Goal: Information Seeking & Learning: Find specific fact

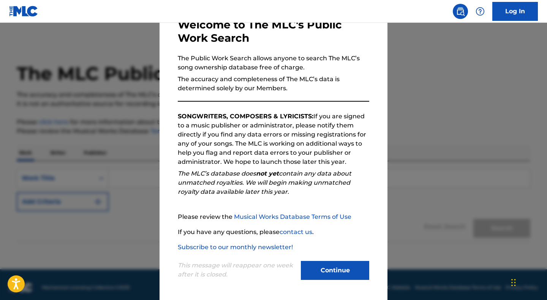
scroll to position [47, 0]
click at [330, 266] on button "Continue" at bounding box center [335, 270] width 68 height 19
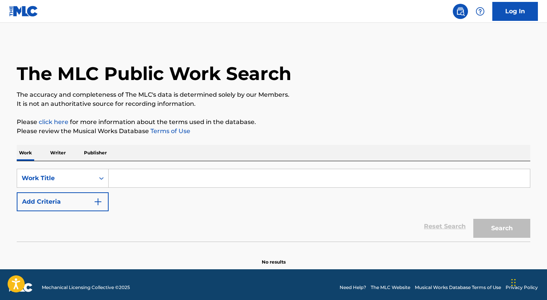
click at [62, 153] on p "Writer" at bounding box center [58, 153] width 20 height 16
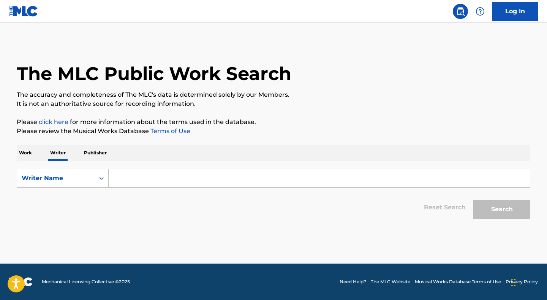
click at [145, 180] on input "Search Form" at bounding box center [319, 178] width 421 height 18
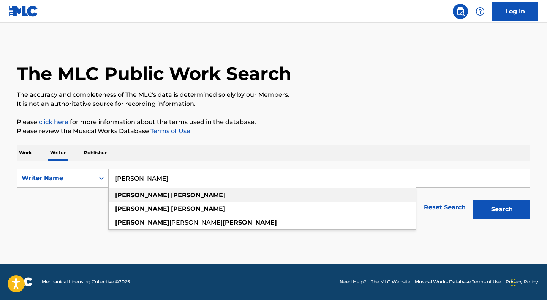
drag, startPoint x: 145, startPoint y: 192, endPoint x: 147, endPoint y: 221, distance: 29.7
click at [169, 221] on span "[PERSON_NAME]" at bounding box center [195, 222] width 53 height 7
type input "[PERSON_NAME]"
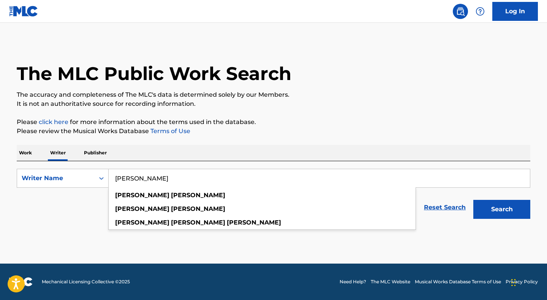
click at [171, 221] on strong "[PERSON_NAME]" at bounding box center [198, 222] width 54 height 7
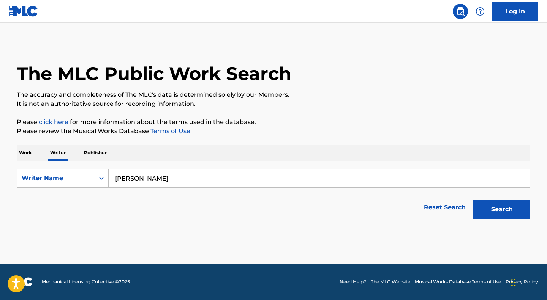
drag, startPoint x: 147, startPoint y: 221, endPoint x: 513, endPoint y: 208, distance: 365.9
click at [513, 208] on button "Search" at bounding box center [501, 209] width 57 height 19
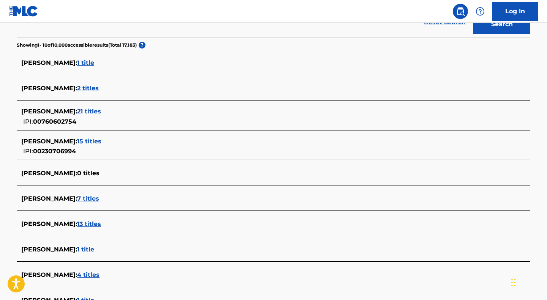
scroll to position [184, 0]
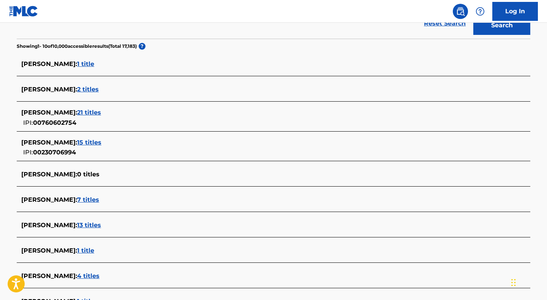
click at [94, 65] on span "1 title" at bounding box center [85, 63] width 17 height 7
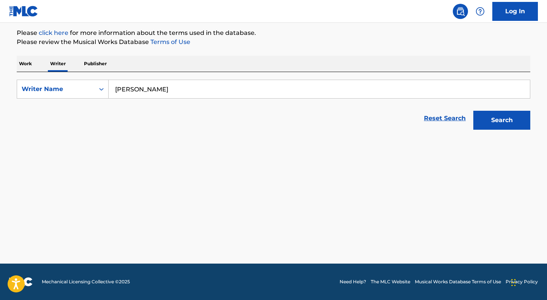
scroll to position [89, 0]
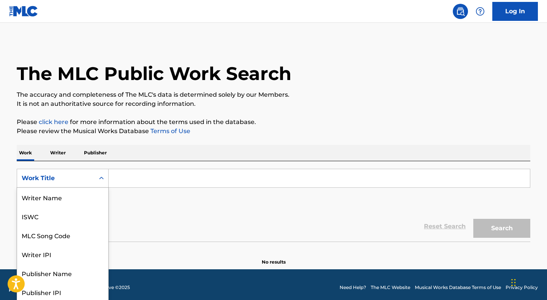
scroll to position [2, 0]
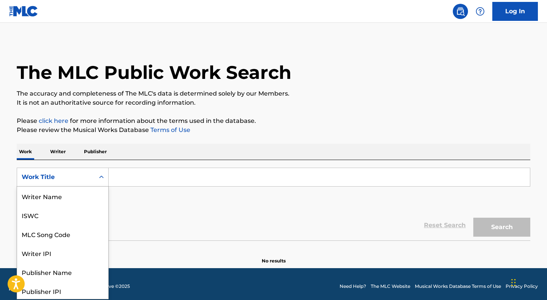
click at [94, 174] on div "Work Title" at bounding box center [55, 177] width 77 height 14
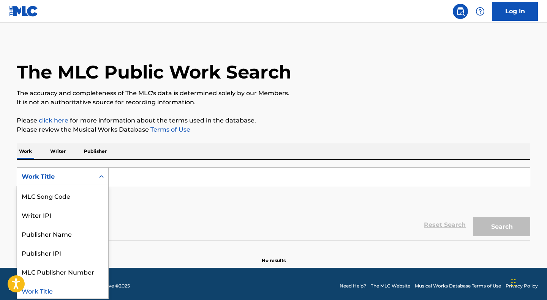
scroll to position [2, 0]
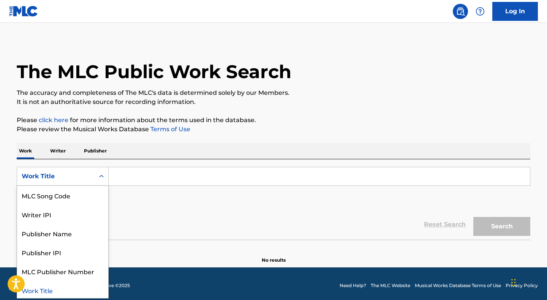
click at [57, 294] on div "Work Title" at bounding box center [62, 290] width 91 height 19
click at [89, 178] on div "Work Title" at bounding box center [56, 176] width 68 height 9
click at [62, 229] on div "Publisher Name" at bounding box center [62, 233] width 91 height 19
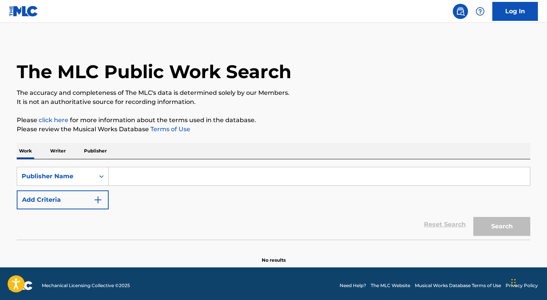
click at [129, 175] on input "Search Form" at bounding box center [319, 176] width 421 height 18
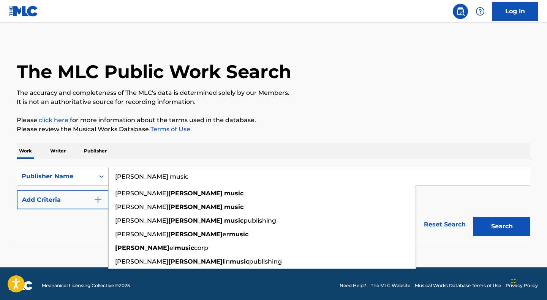
type input "Scheff music"
click at [502, 227] on button "Search" at bounding box center [501, 226] width 57 height 19
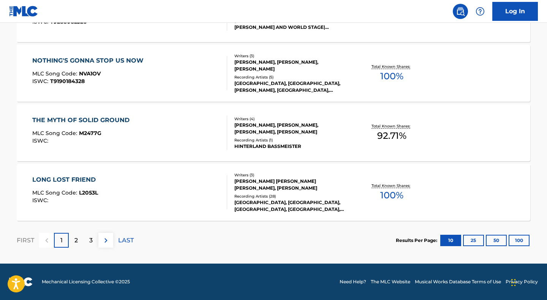
scroll to position [629, 0]
click at [77, 240] on p "2" at bounding box center [75, 240] width 3 height 9
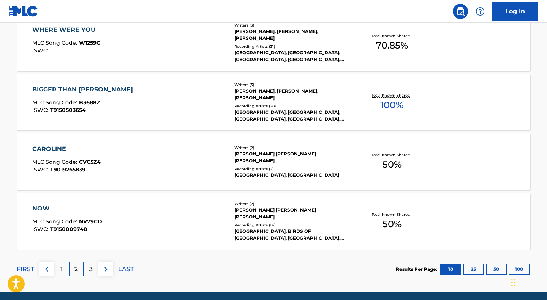
scroll to position [602, 0]
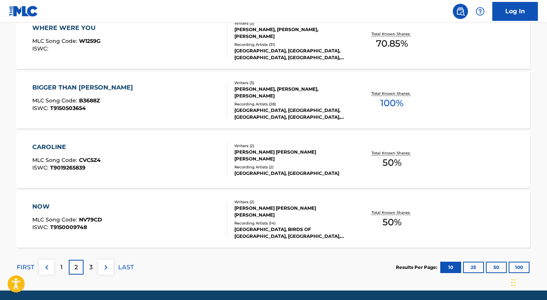
click at [91, 265] on p "3" at bounding box center [90, 267] width 3 height 9
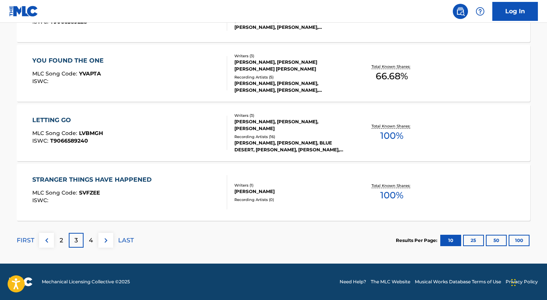
scroll to position [629, 0]
click at [89, 242] on p "4" at bounding box center [91, 240] width 4 height 9
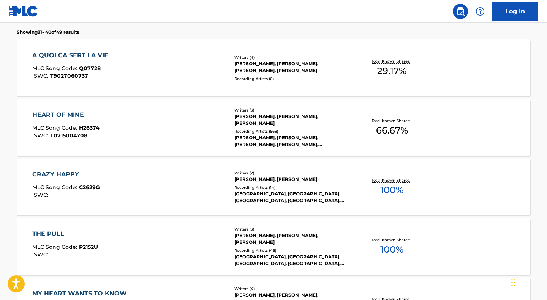
scroll to position [215, 0]
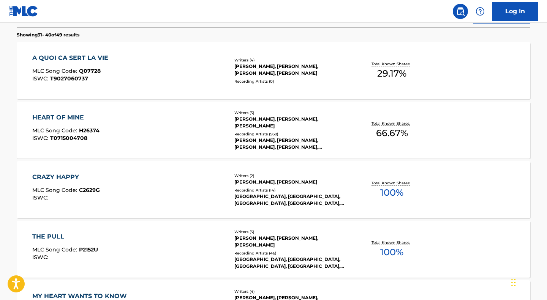
click at [246, 125] on div "DENNIS JOSEPH MATKOSKY, BOBBY CALDWELL, JASON RANDOLPH SCHEFF" at bounding box center [291, 123] width 115 height 14
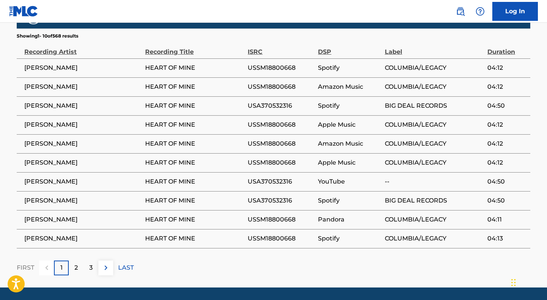
scroll to position [691, 0]
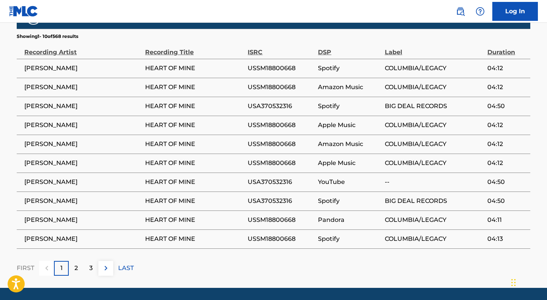
click at [73, 261] on div "2" at bounding box center [76, 268] width 15 height 15
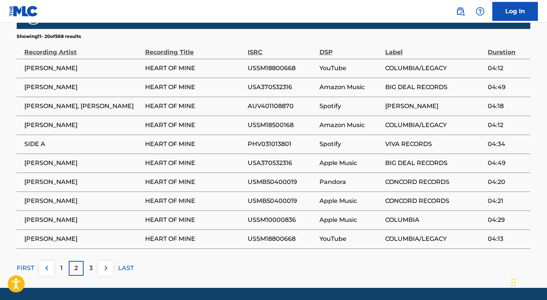
click at [92, 264] on p "3" at bounding box center [90, 268] width 3 height 9
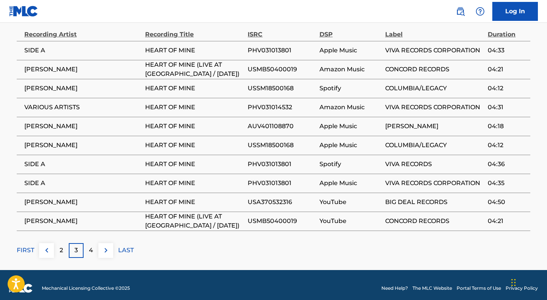
scroll to position [708, 0]
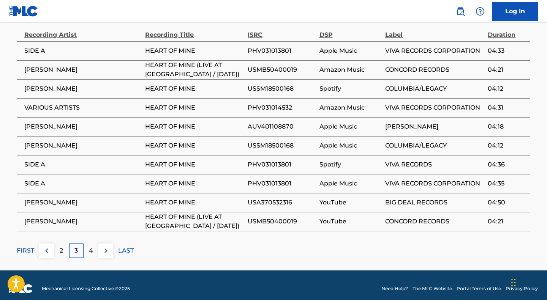
click at [89, 246] on p "4" at bounding box center [91, 250] width 4 height 9
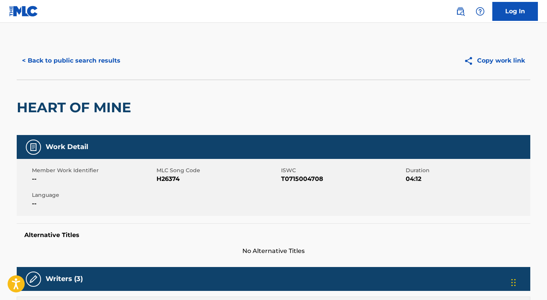
scroll to position [0, 0]
click at [36, 58] on button "< Back to public search results" at bounding box center [71, 60] width 109 height 19
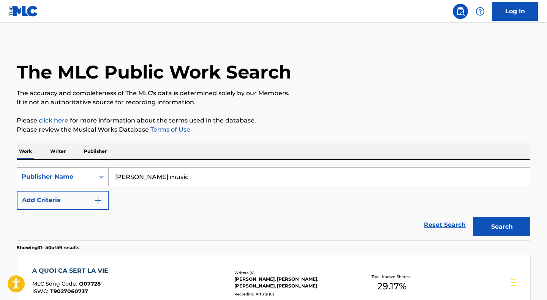
click at [100, 177] on icon "Search Form" at bounding box center [102, 177] width 8 height 8
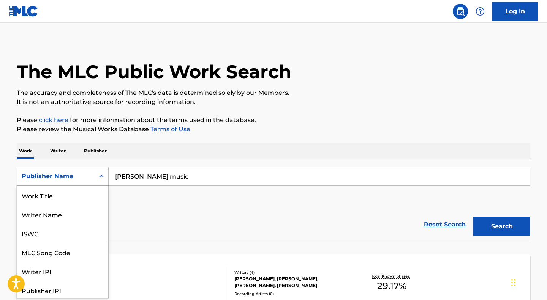
scroll to position [38, 0]
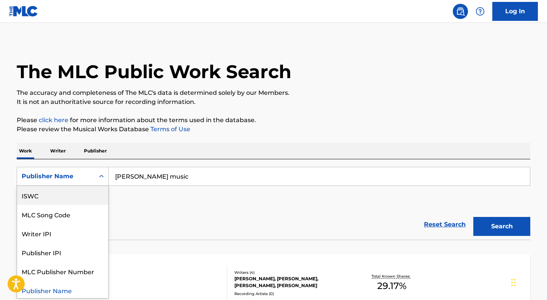
click at [87, 150] on p "Publisher" at bounding box center [95, 151] width 27 height 16
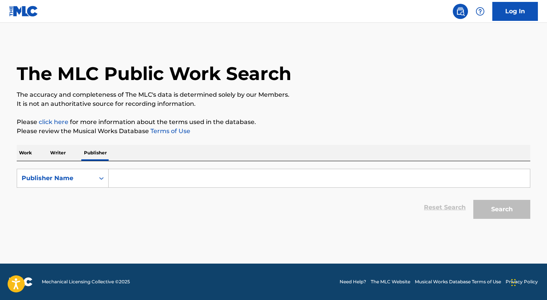
click at [139, 174] on input "Search Form" at bounding box center [319, 178] width 421 height 18
type input "darinscheff"
click at [502, 210] on button "Search" at bounding box center [501, 209] width 57 height 19
click at [60, 153] on p "Writer" at bounding box center [58, 153] width 20 height 16
click at [137, 183] on input "Search Form" at bounding box center [319, 178] width 421 height 18
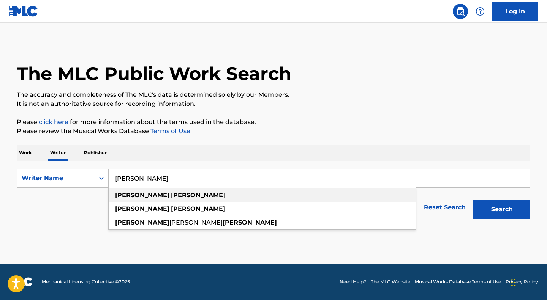
drag, startPoint x: 134, startPoint y: 192, endPoint x: 133, endPoint y: 224, distance: 31.9
click at [169, 224] on span "[PERSON_NAME]" at bounding box center [195, 222] width 53 height 7
type input "[PERSON_NAME]"
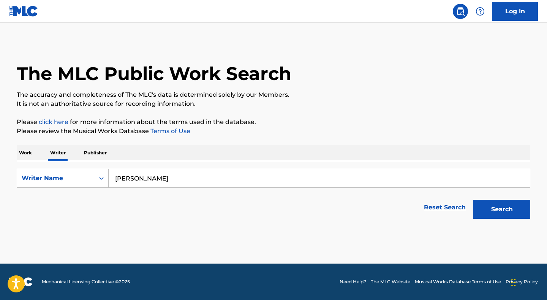
click at [491, 219] on button "Search" at bounding box center [501, 209] width 57 height 19
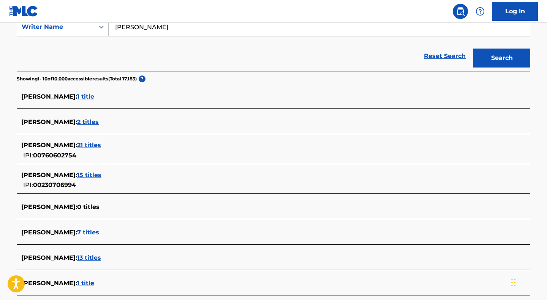
scroll to position [155, 0]
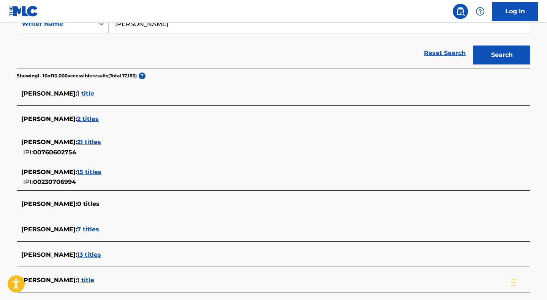
click at [101, 171] on span "15 titles" at bounding box center [89, 172] width 24 height 7
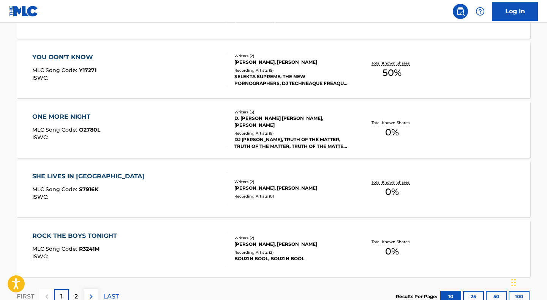
scroll to position [579, 0]
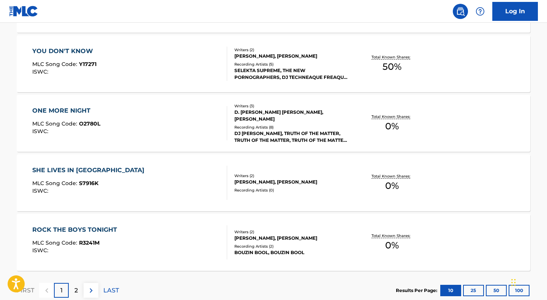
click at [255, 253] on div "BOUZIN BOOL, BOUZIN BOOL" at bounding box center [291, 253] width 115 height 7
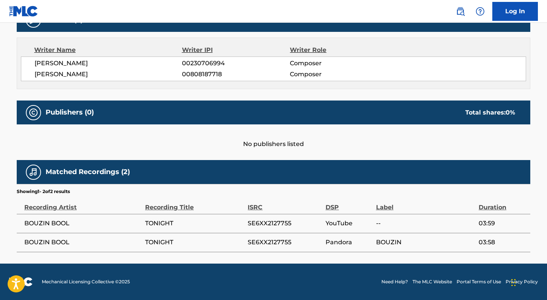
scroll to position [259, 0]
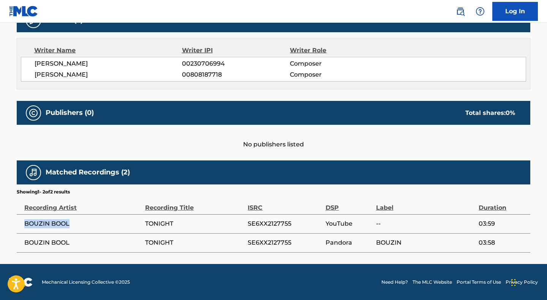
drag, startPoint x: 69, startPoint y: 223, endPoint x: 20, endPoint y: 220, distance: 49.5
click at [20, 220] on td "BOUZIN BOOL" at bounding box center [81, 224] width 128 height 19
copy span "BOUZIN BOOL"
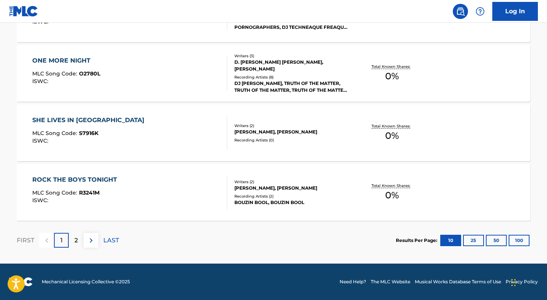
scroll to position [629, 0]
click at [74, 242] on p "2" at bounding box center [75, 240] width 3 height 9
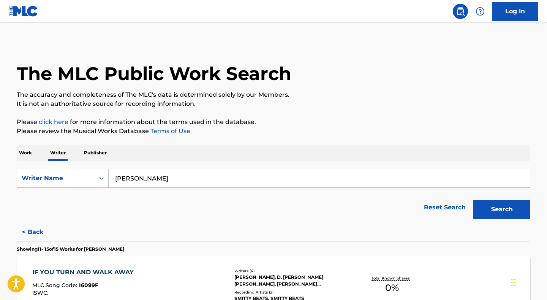
scroll to position [0, 0]
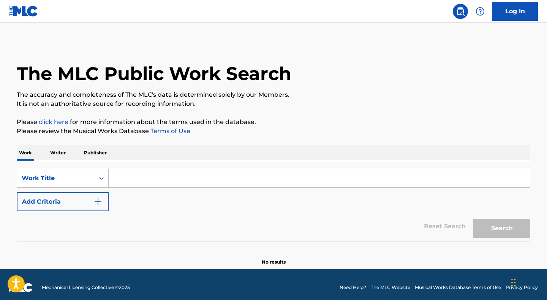
click at [60, 150] on p "Writer" at bounding box center [58, 153] width 20 height 16
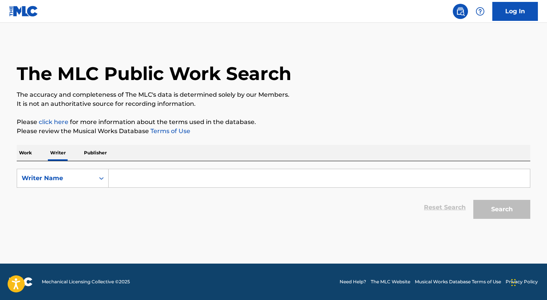
click at [143, 175] on input "Search Form" at bounding box center [319, 178] width 421 height 18
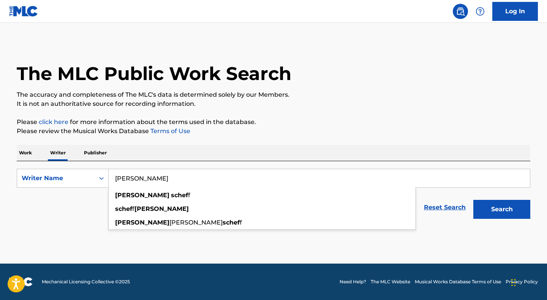
type input "[PERSON_NAME]"
click at [502, 210] on button "Search" at bounding box center [501, 209] width 57 height 19
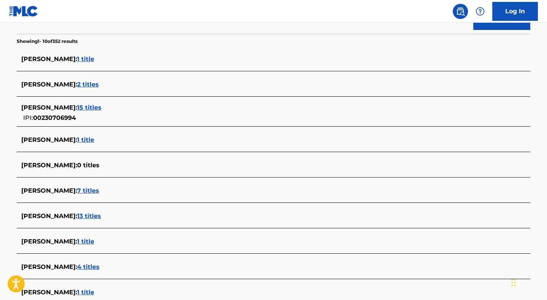
scroll to position [190, 0]
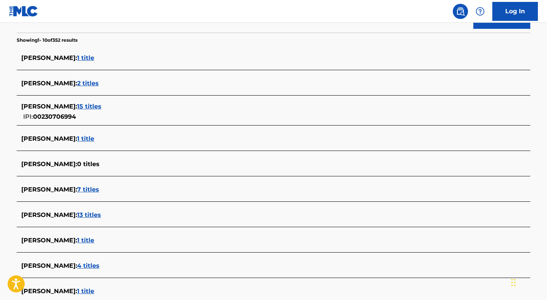
click at [88, 140] on span "1 title" at bounding box center [85, 138] width 17 height 7
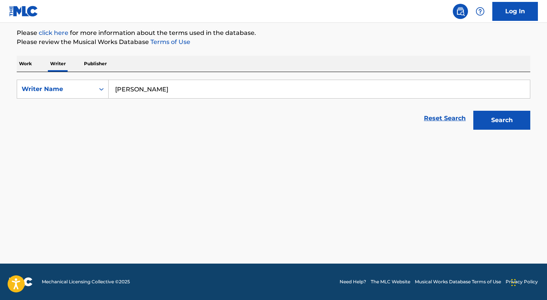
scroll to position [89, 0]
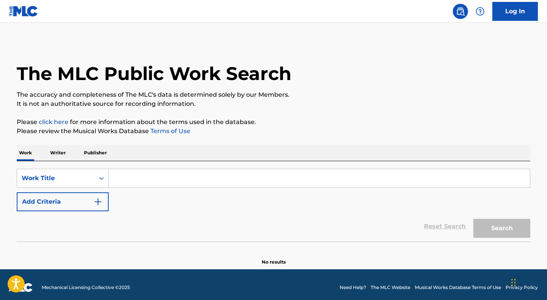
click at [55, 152] on p "Writer" at bounding box center [58, 153] width 20 height 16
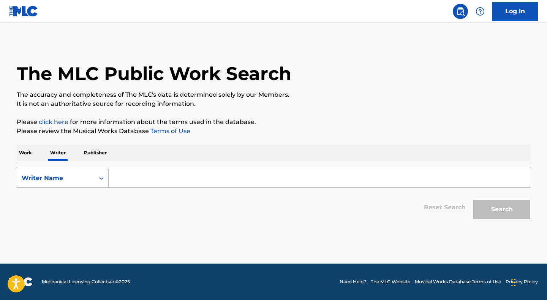
click at [123, 176] on input "Search Form" at bounding box center [319, 178] width 421 height 18
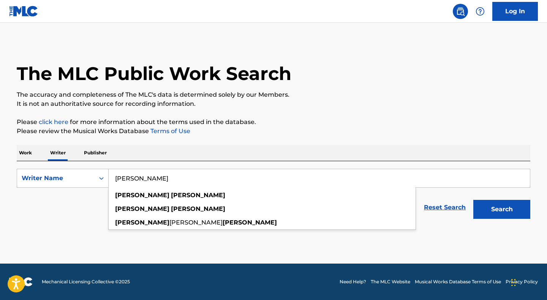
type input "[PERSON_NAME]"
click at [502, 210] on button "Search" at bounding box center [501, 209] width 57 height 19
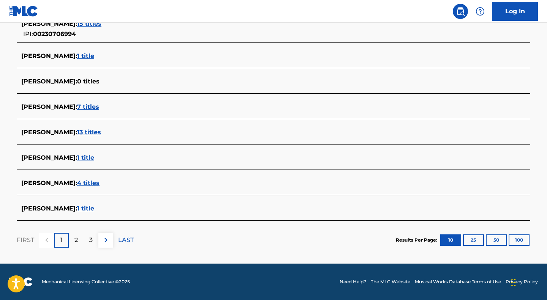
scroll to position [273, 0]
click at [73, 241] on div "2" at bounding box center [76, 240] width 15 height 15
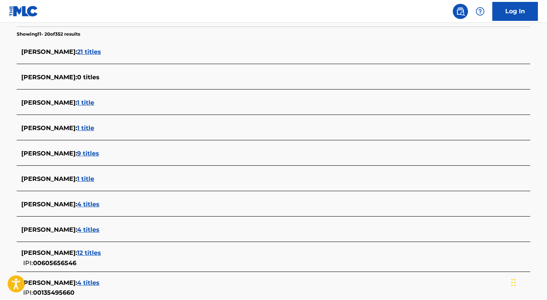
scroll to position [198, 0]
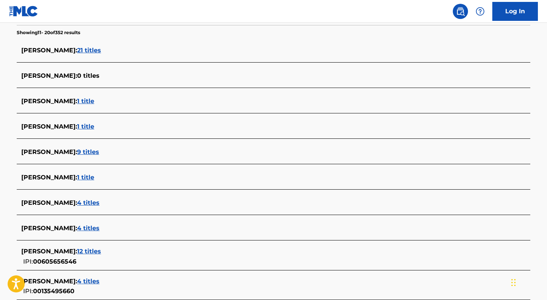
click at [77, 126] on span "1 title" at bounding box center [85, 126] width 17 height 7
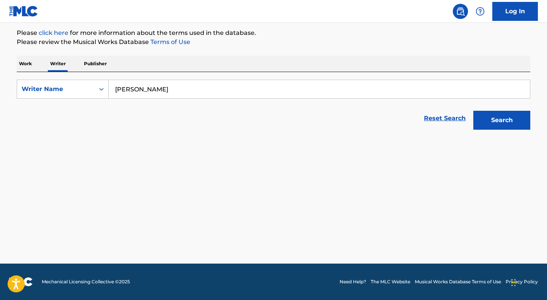
scroll to position [89, 0]
